Goal: Transaction & Acquisition: Purchase product/service

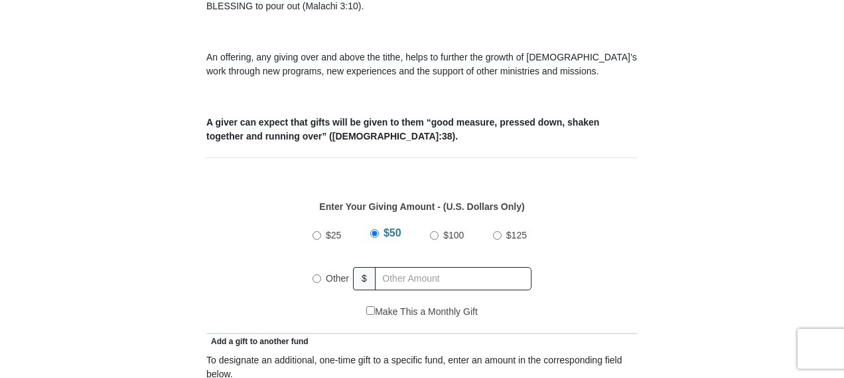
click at [315, 274] on input "Other" at bounding box center [317, 278] width 9 height 9
radio input "true"
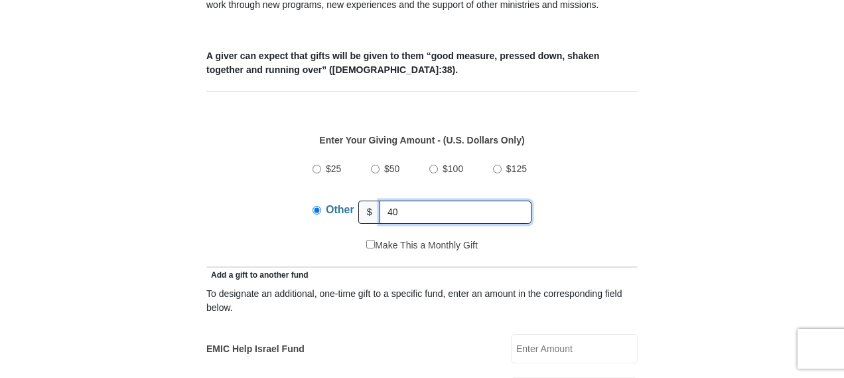
scroll to position [597, 0]
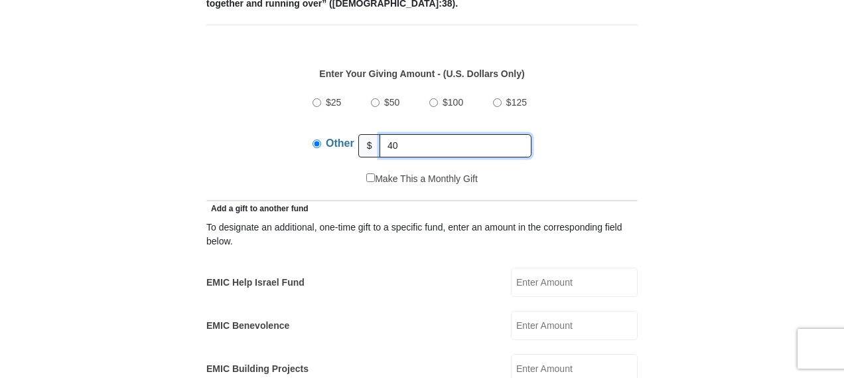
type input "40"
drag, startPoint x: 400, startPoint y: 127, endPoint x: 384, endPoint y: 127, distance: 15.9
click at [384, 134] on input "40" at bounding box center [456, 145] width 152 height 23
click at [522, 267] on input "EMIC Help Israel Fund" at bounding box center [574, 281] width 127 height 29
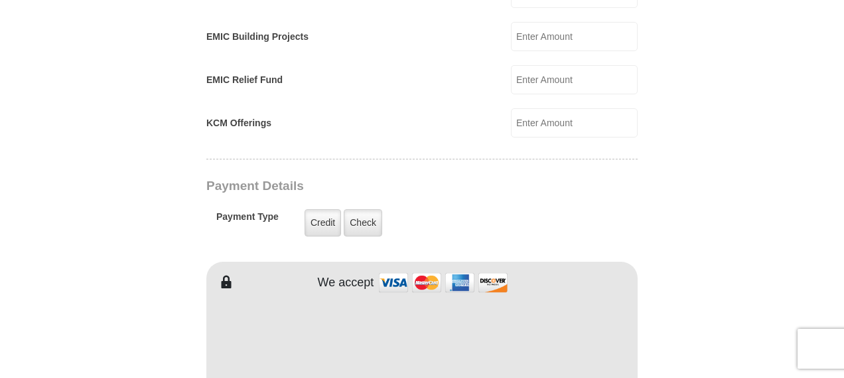
scroll to position [995, 0]
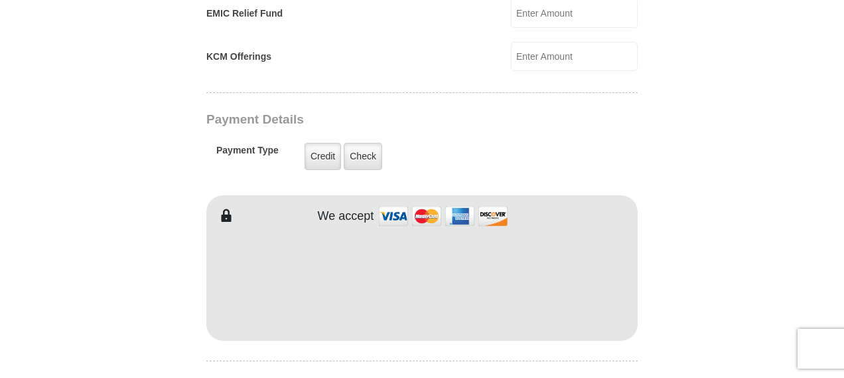
type input "40"
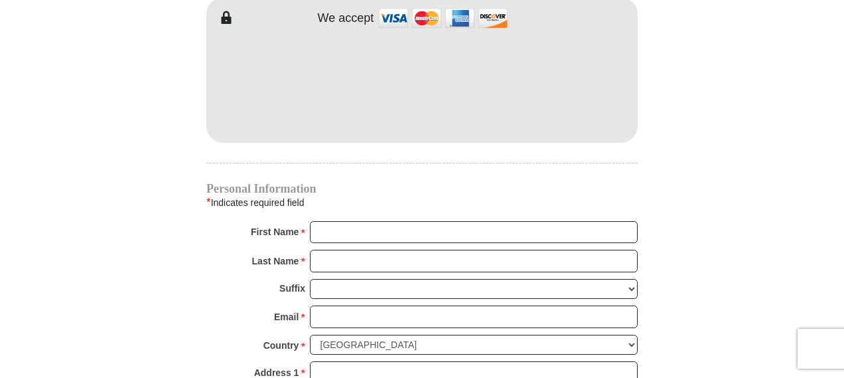
scroll to position [1194, 0]
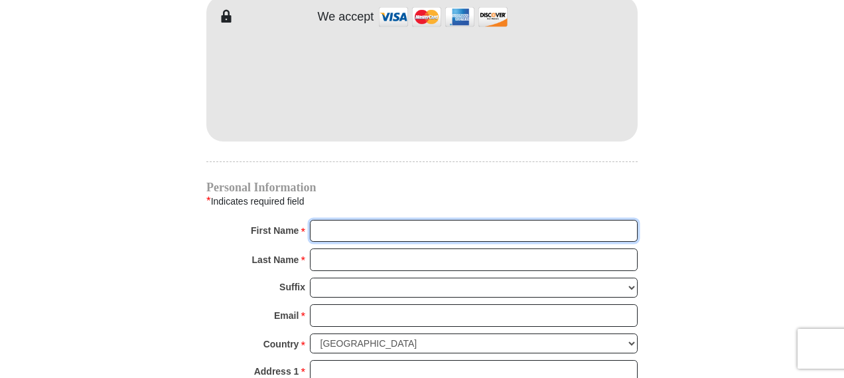
click at [441, 220] on input "First Name *" at bounding box center [474, 231] width 328 height 23
type input "[PERSON_NAME]"
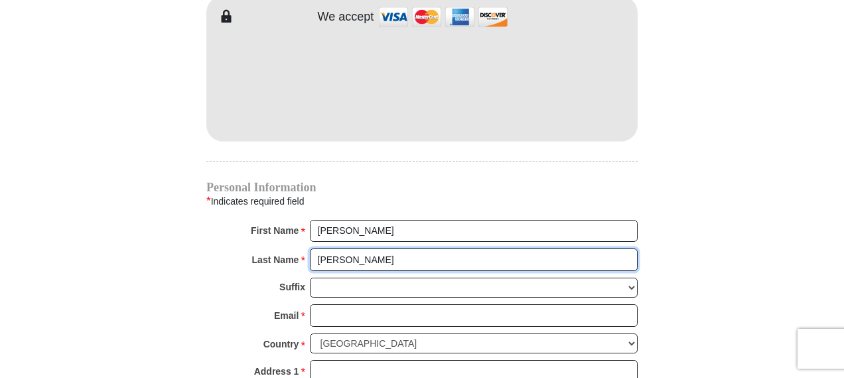
type input "[PERSON_NAME]"
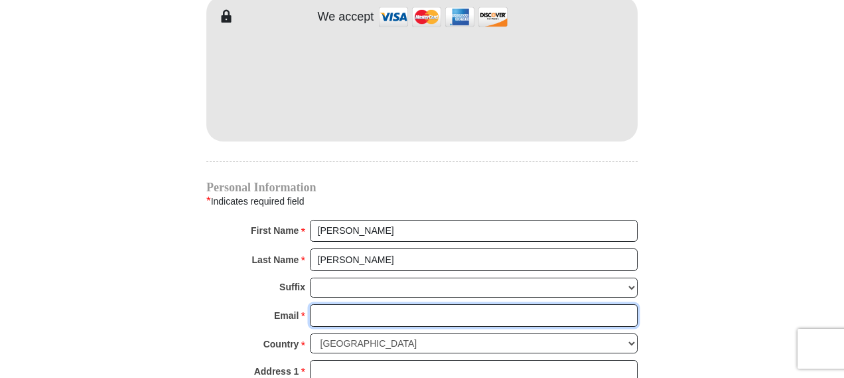
click at [390, 304] on input "Email *" at bounding box center [474, 315] width 328 height 23
type input "[PERSON_NAME][EMAIL_ADDRESS][PERSON_NAME][DOMAIN_NAME]"
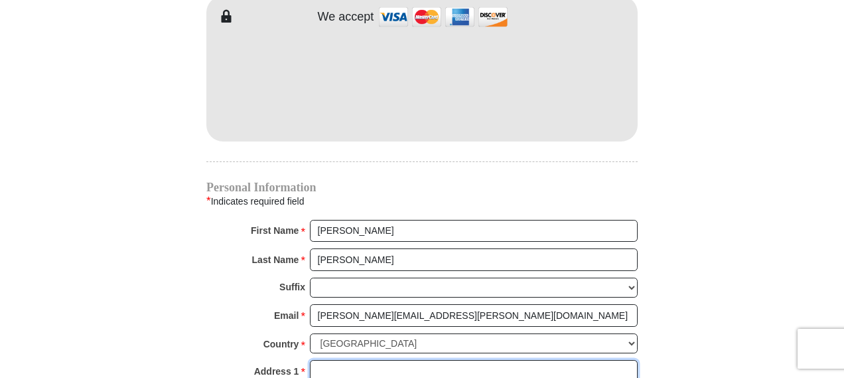
type input "[STREET_ADDRESS][PERSON_NAME]"
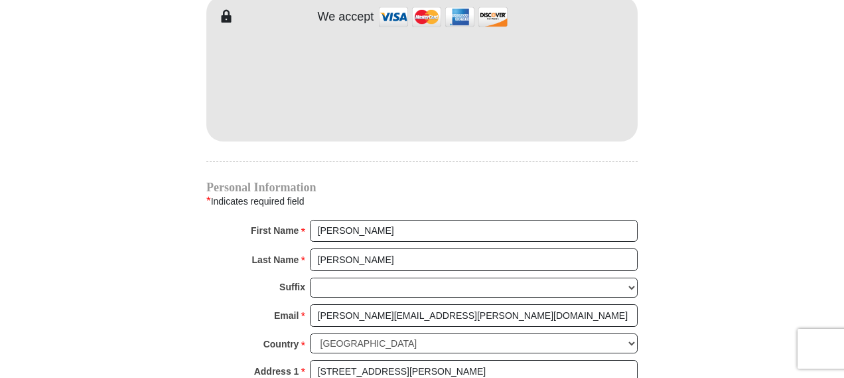
type input "Monroe"
select select "LA"
type input "71203"
type input "3185373245"
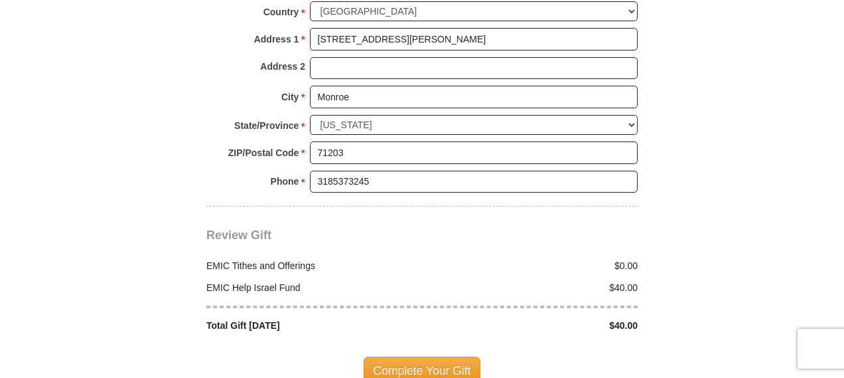
scroll to position [1593, 0]
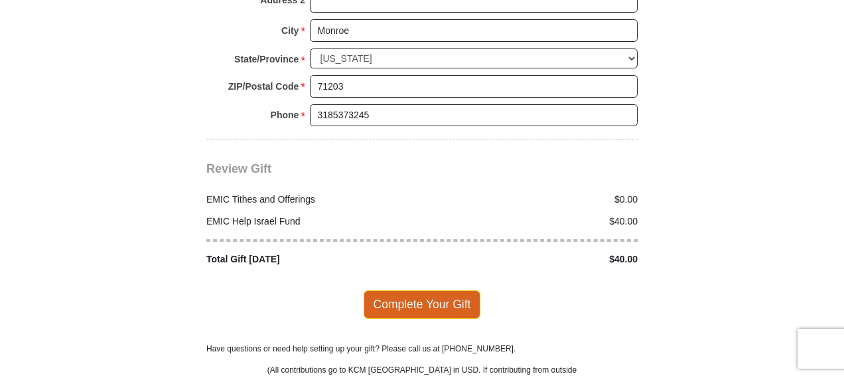
click at [410, 290] on span "Complete Your Gift" at bounding box center [422, 304] width 117 height 28
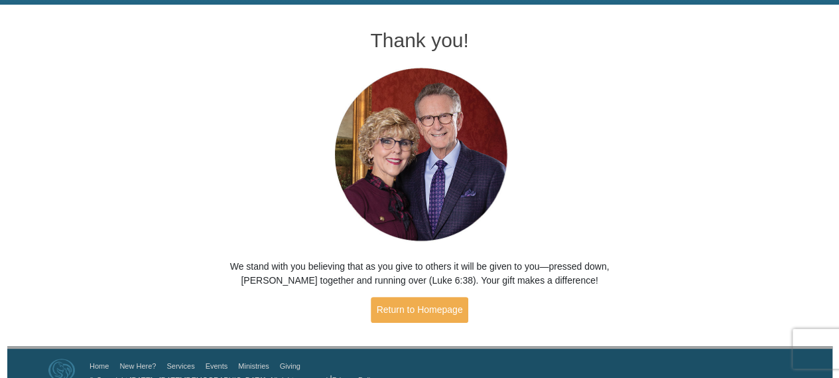
scroll to position [62, 0]
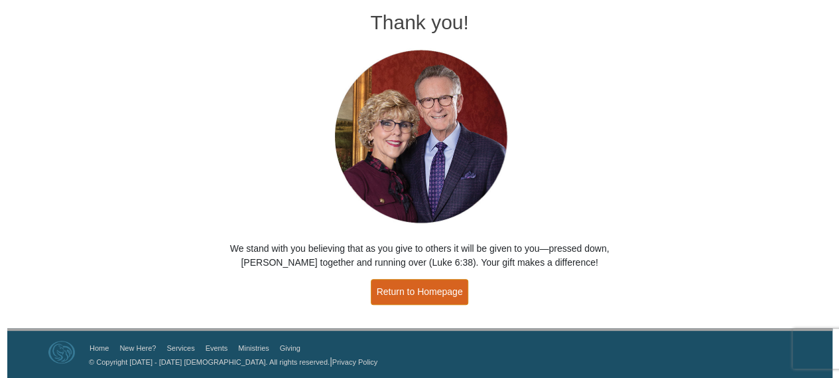
click at [415, 288] on link "Return to Homepage" at bounding box center [420, 292] width 98 height 26
